Goal: Find specific page/section: Find specific page/section

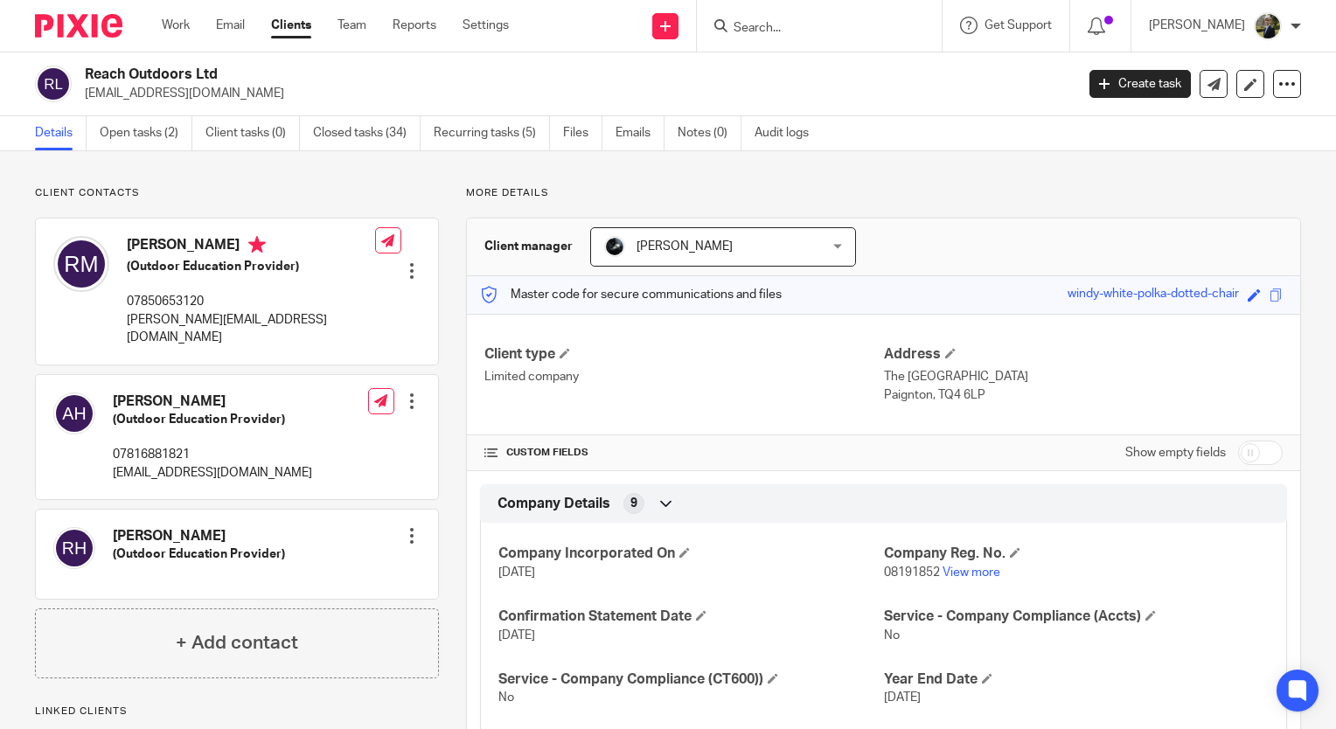
click at [917, 441] on div "Show empty fields" at bounding box center [1083, 453] width 399 height 35
click at [903, 453] on div "Show empty fields" at bounding box center [1083, 453] width 399 height 35
click at [780, 29] on input "Search" at bounding box center [810, 29] width 157 height 16
click at [776, 18] on form at bounding box center [825, 26] width 186 height 22
click at [764, 24] on input "Search" at bounding box center [810, 29] width 157 height 16
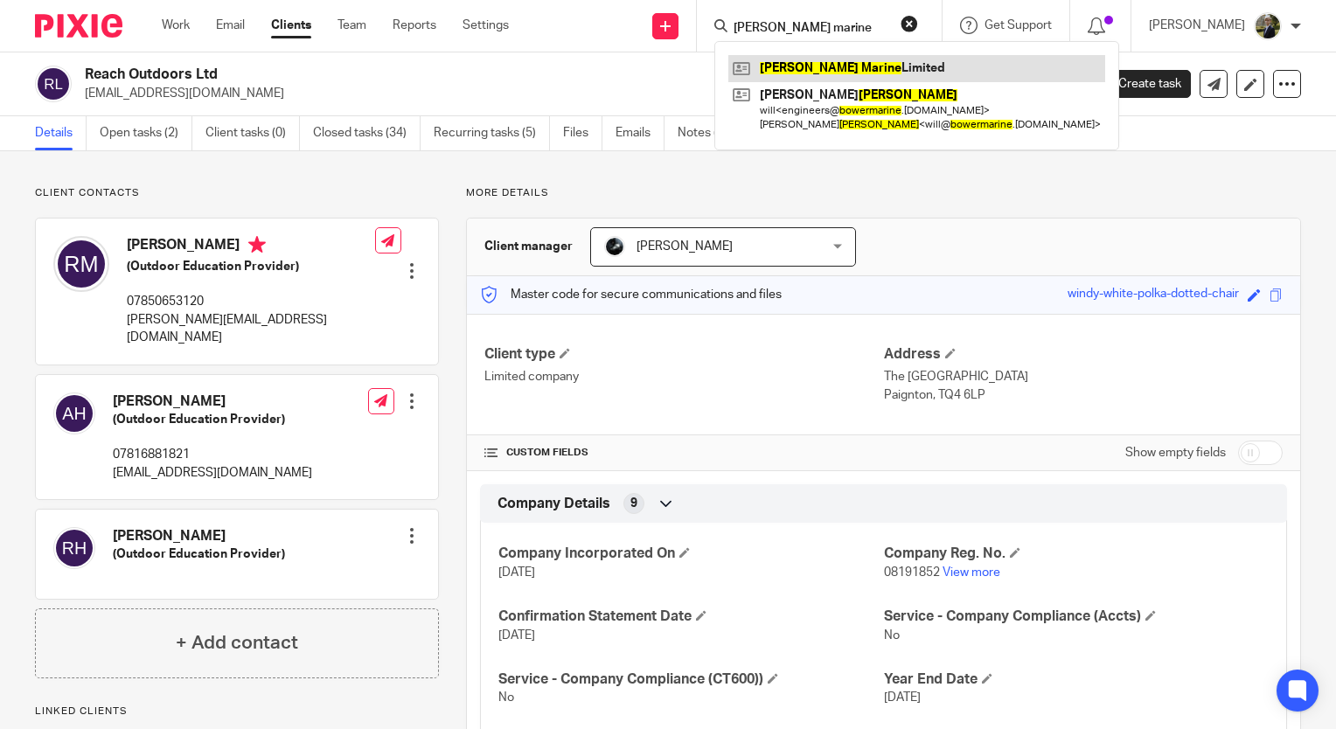
type input "bower marine"
click at [827, 70] on link at bounding box center [917, 68] width 377 height 26
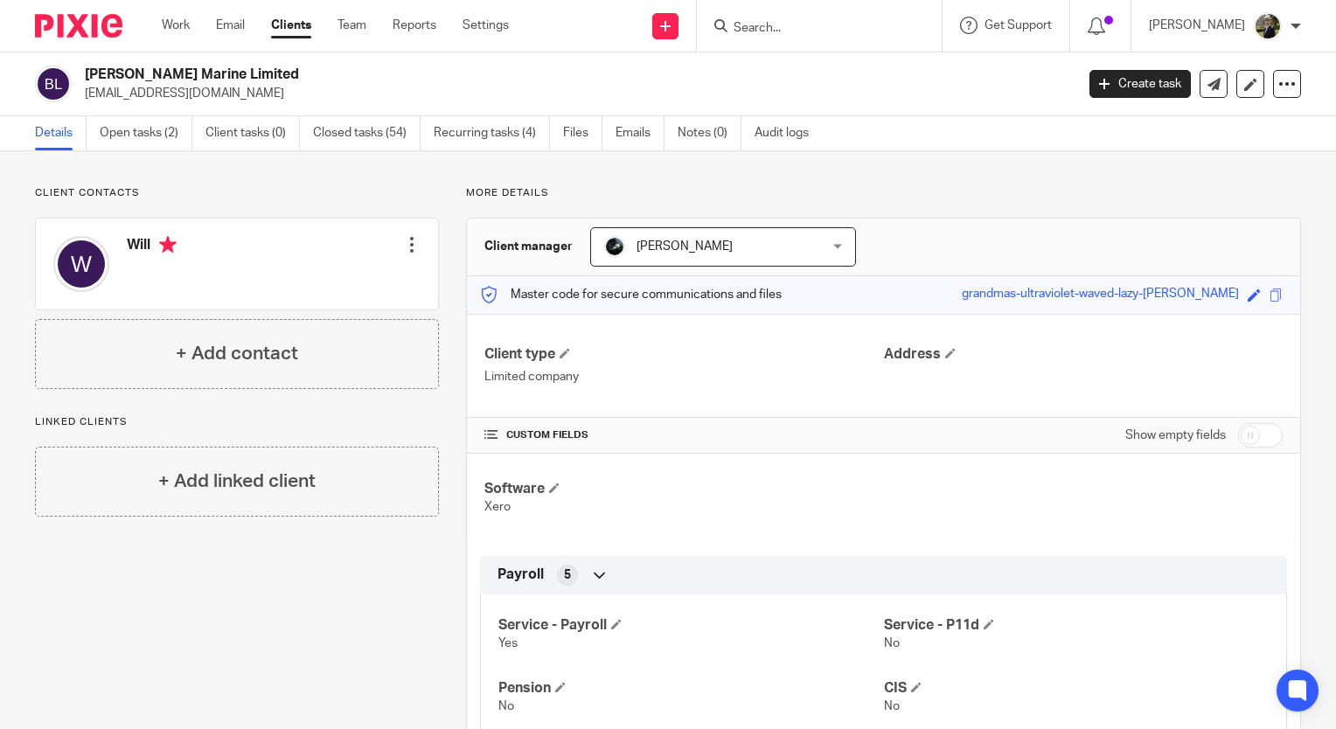
click at [767, 31] on input "Search" at bounding box center [810, 29] width 157 height 16
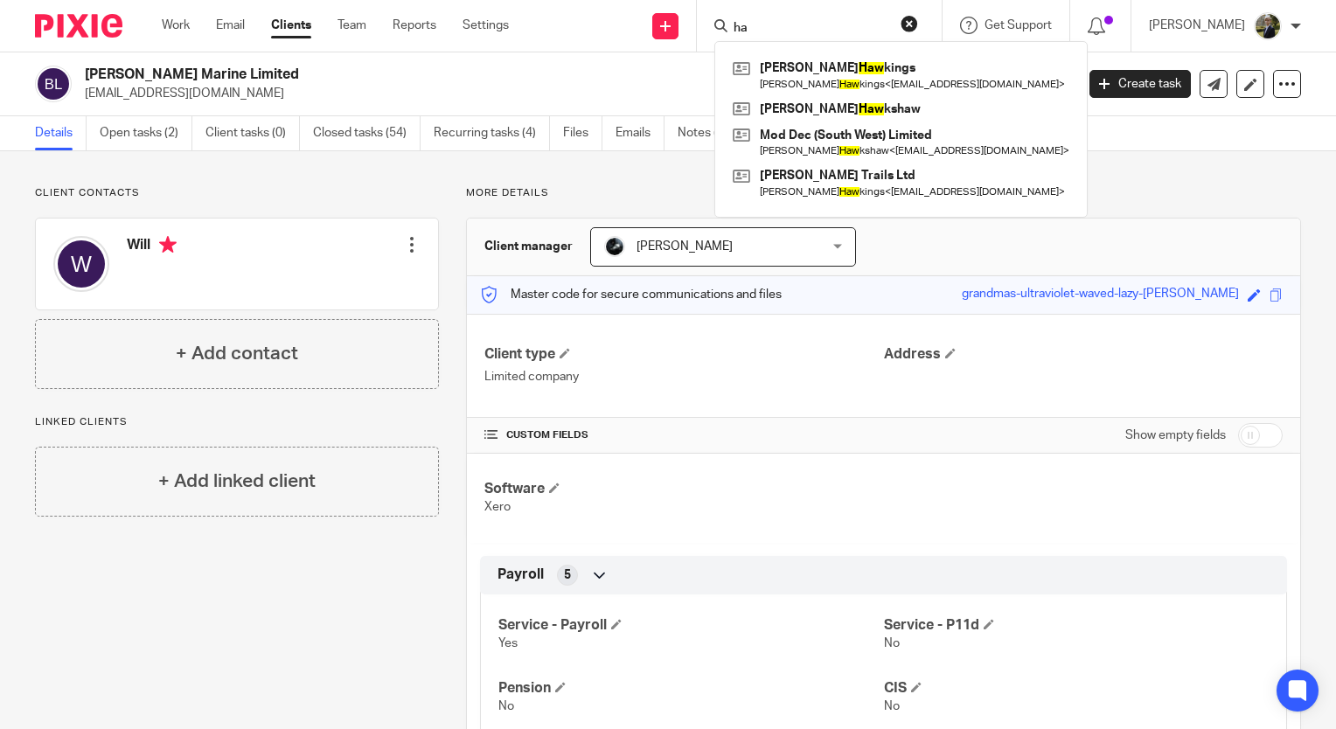
type input "h"
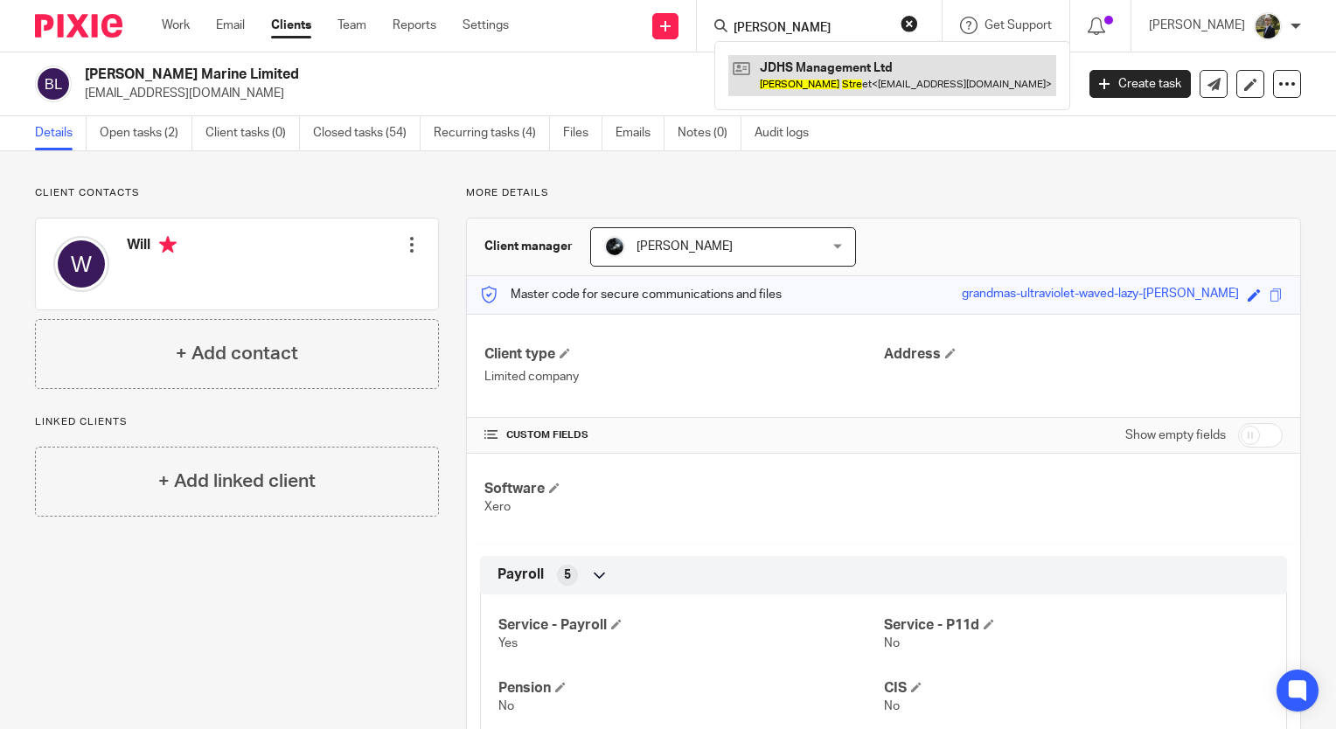
type input "john stre"
click at [825, 92] on link at bounding box center [893, 75] width 328 height 40
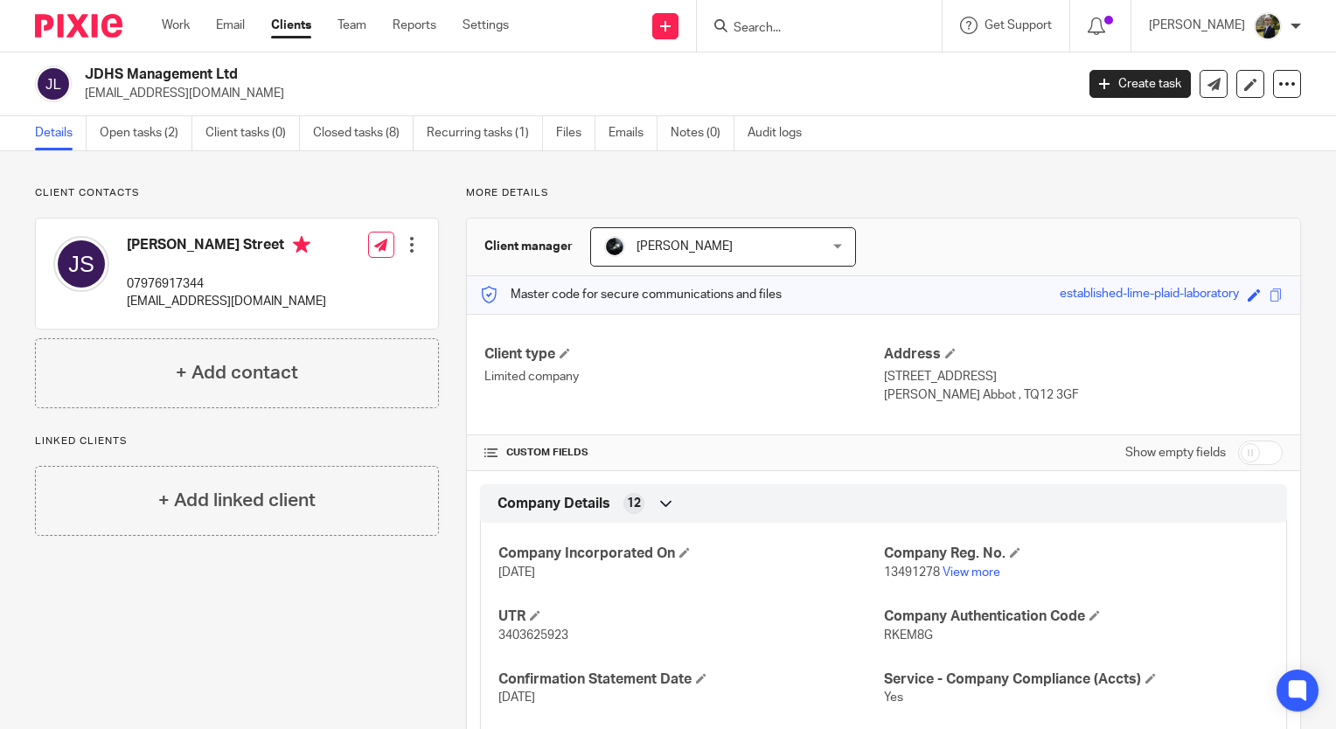
drag, startPoint x: 287, startPoint y: 665, endPoint x: 268, endPoint y: 657, distance: 20.8
click at [283, 663] on div "Client contacts [PERSON_NAME][GEOGRAPHIC_DATA] 07976917344 [EMAIL_ADDRESS][DOMA…" at bounding box center [223, 559] width 431 height 746
click at [777, 30] on input "Search" at bounding box center [810, 29] width 157 height 16
type input "k"
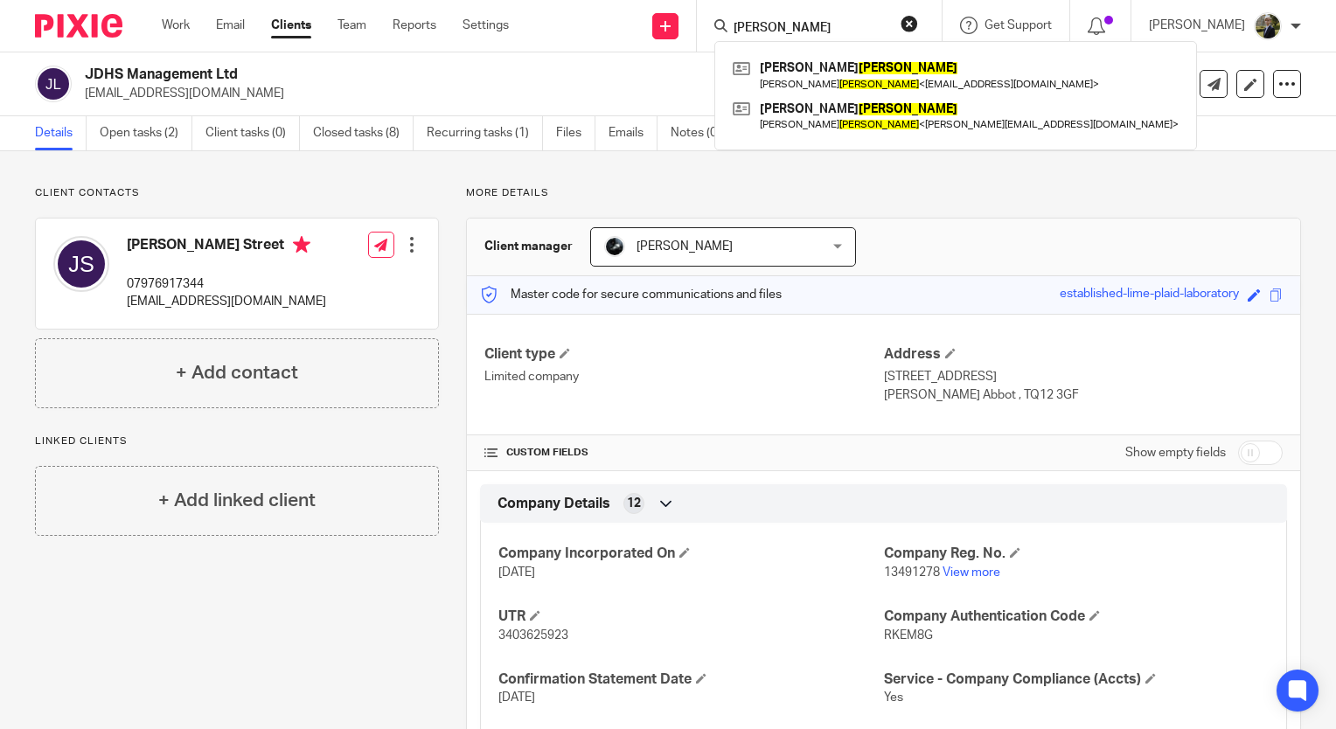
type input "[PERSON_NAME]"
click at [918, 17] on button "reset" at bounding box center [909, 23] width 17 height 17
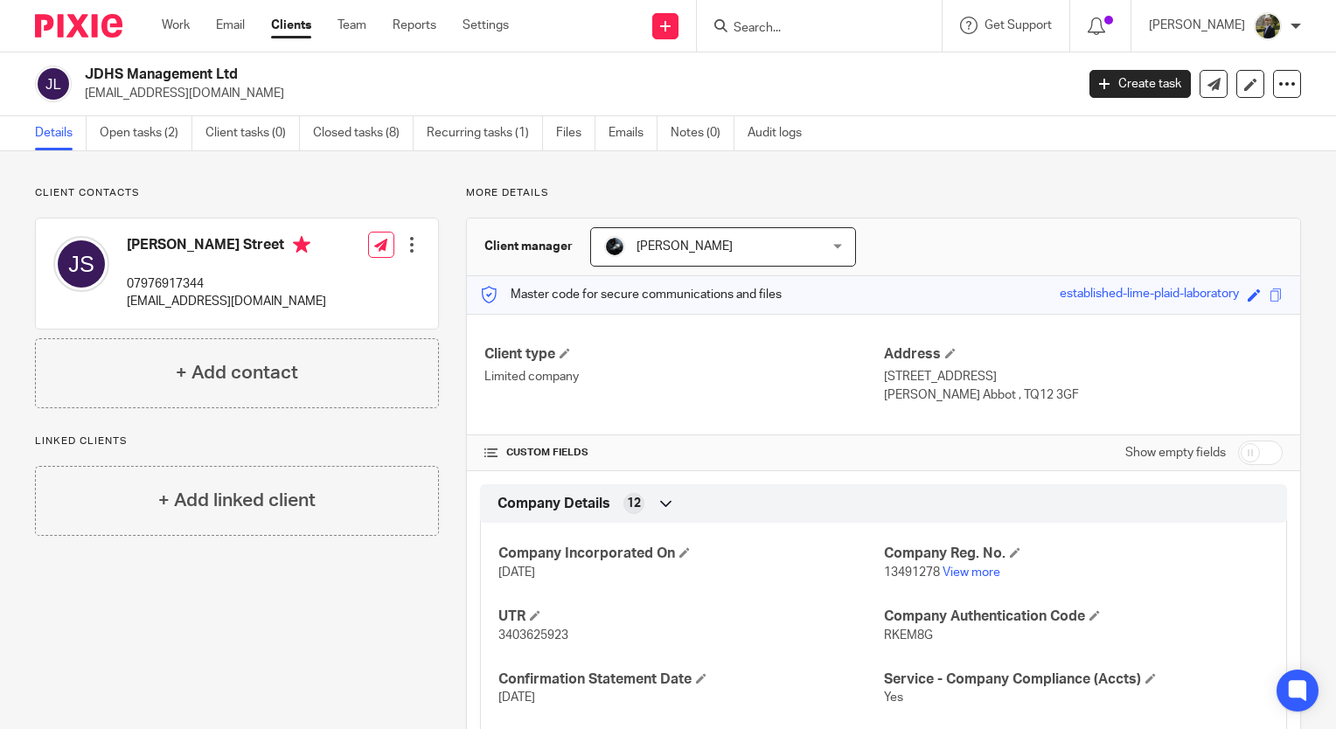
click at [889, 26] on input "Search" at bounding box center [810, 29] width 157 height 16
